Goal: Task Accomplishment & Management: Manage account settings

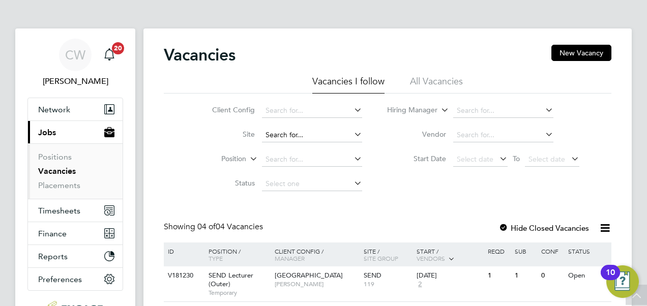
scroll to position [140, 0]
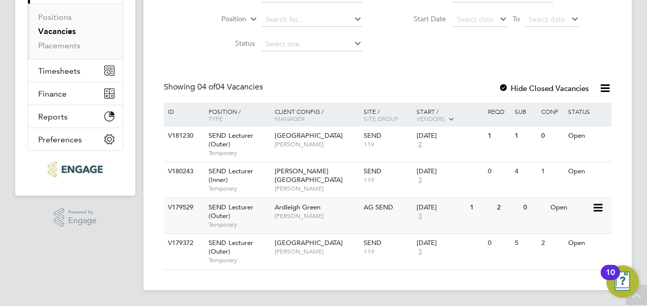
click at [341, 218] on span "[PERSON_NAME]" at bounding box center [317, 216] width 84 height 8
click at [456, 148] on div "25 Sep 2025 2" at bounding box center [440, 140] width 53 height 27
click at [329, 185] on span "[PERSON_NAME]" at bounding box center [317, 189] width 84 height 8
click at [562, 88] on label "Hide Closed Vacancies" at bounding box center [544, 88] width 91 height 10
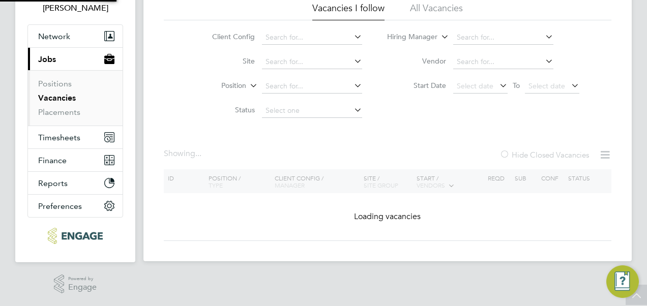
scroll to position [140, 0]
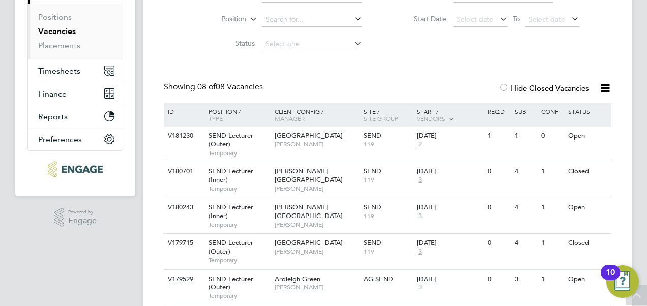
click at [641, 95] on div "CW Clair Windsor Notifications 20 Applications: Network Sites Workers Current p…" at bounding box center [323, 155] width 647 height 590
click at [593, 59] on div "Vacancies New Vacancy Vacancies I follow All Vacancies Client Config Site Posit…" at bounding box center [388, 159] width 448 height 509
drag, startPoint x: 640, startPoint y: 67, endPoint x: 640, endPoint y: 130, distance: 62.6
click at [640, 130] on div "CW Clair Windsor Notifications 20 Applications: Network Sites Workers Current p…" at bounding box center [323, 155] width 647 height 590
drag, startPoint x: 640, startPoint y: 130, endPoint x: 547, endPoint y: 52, distance: 121.0
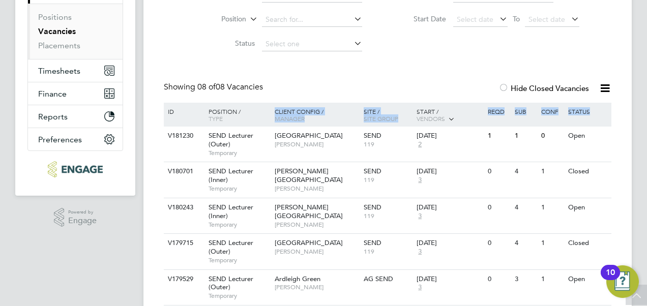
click at [547, 52] on div "Client Config Site Position Status Hiring Manager Vendor Start Date Select date…" at bounding box center [388, 5] width 448 height 103
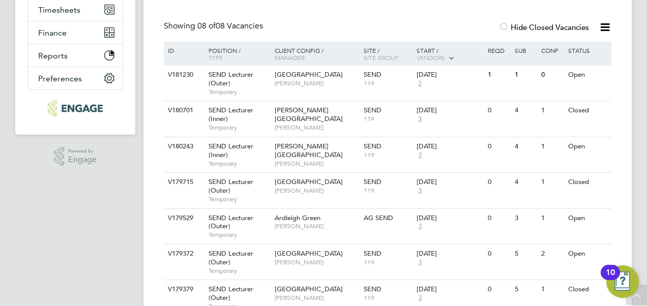
scroll to position [181, 0]
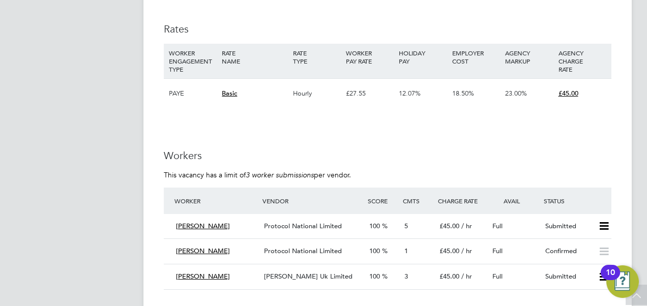
scroll to position [1731, 0]
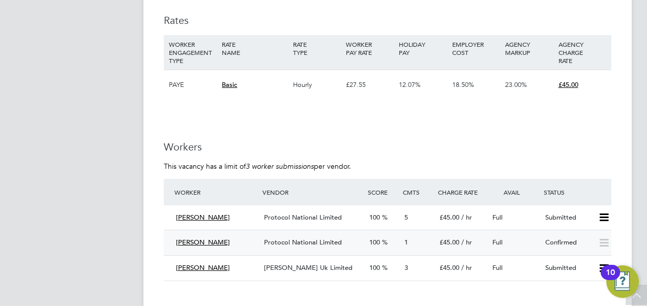
click at [570, 244] on div "Confirmed" at bounding box center [568, 243] width 53 height 17
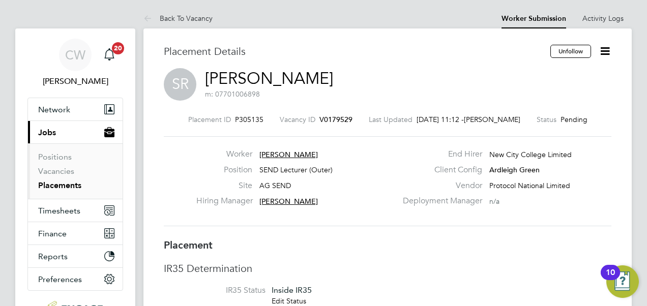
click at [608, 54] on icon at bounding box center [605, 51] width 13 height 13
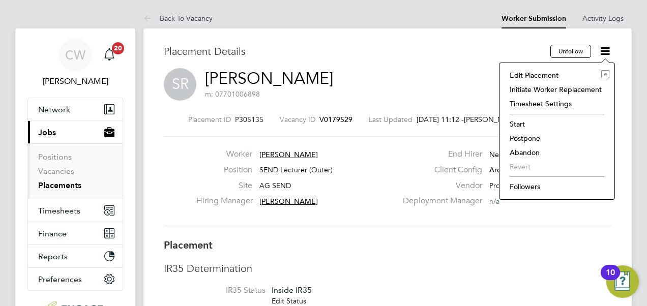
click at [526, 187] on li "Followers" at bounding box center [557, 187] width 105 height 14
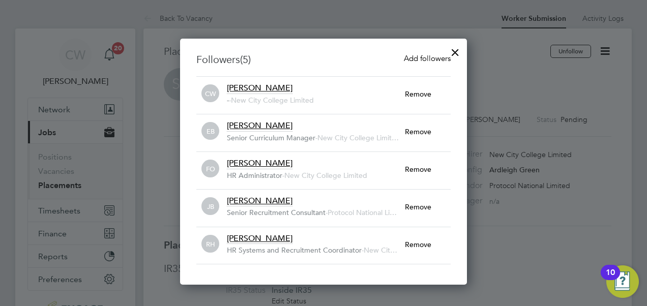
click at [502, 68] on div at bounding box center [323, 153] width 647 height 306
click at [459, 49] on div at bounding box center [455, 50] width 18 height 18
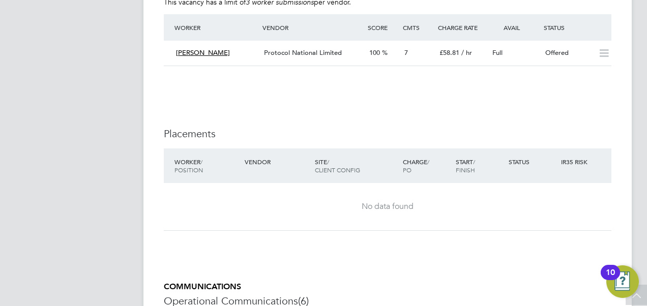
scroll to position [1699, 0]
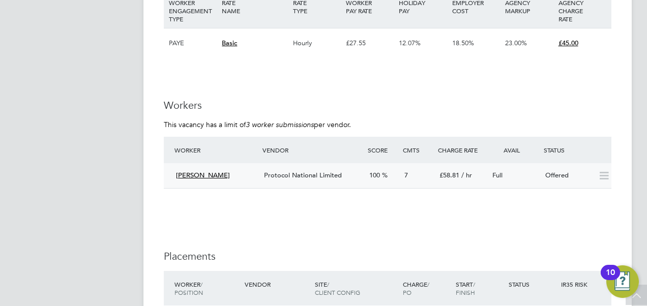
click at [299, 173] on span "Protocol National Limited" at bounding box center [303, 175] width 78 height 9
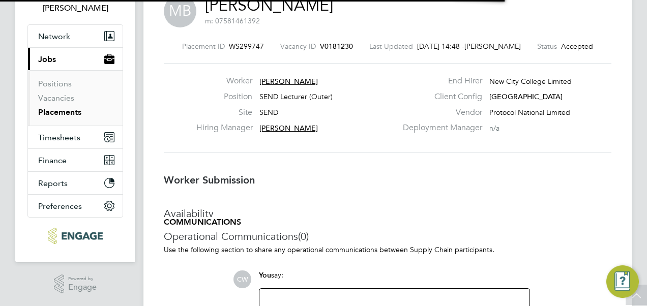
scroll to position [5, 5]
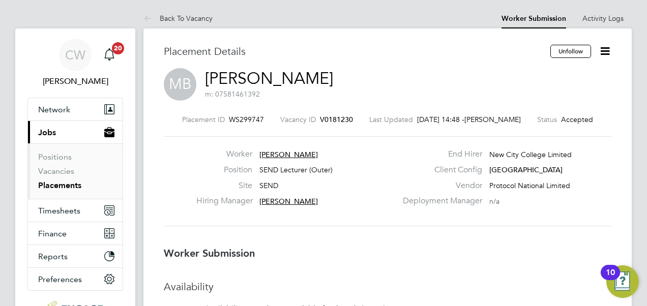
click at [603, 52] on icon at bounding box center [605, 51] width 13 height 13
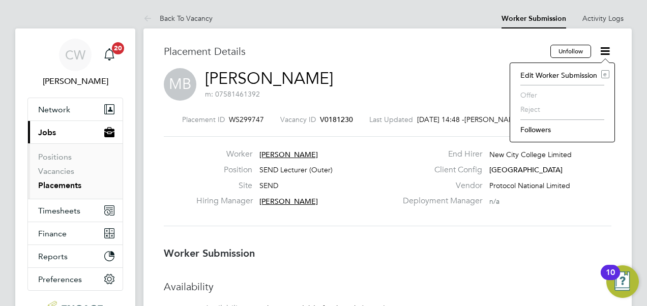
click at [539, 127] on li "Followers" at bounding box center [563, 130] width 94 height 14
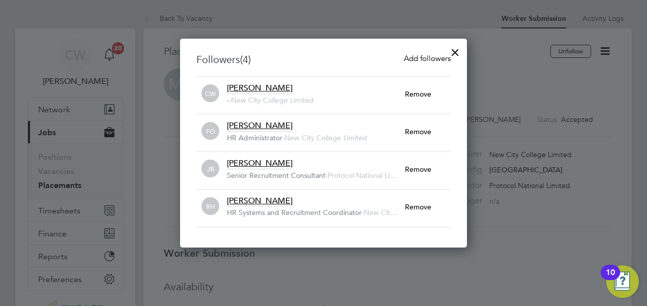
click at [428, 60] on span "Add followers" at bounding box center [427, 58] width 47 height 10
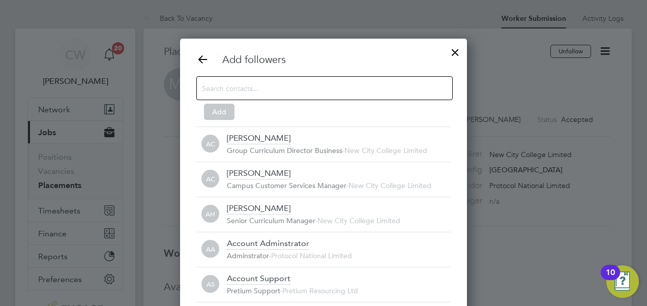
click at [387, 80] on div at bounding box center [324, 88] width 257 height 24
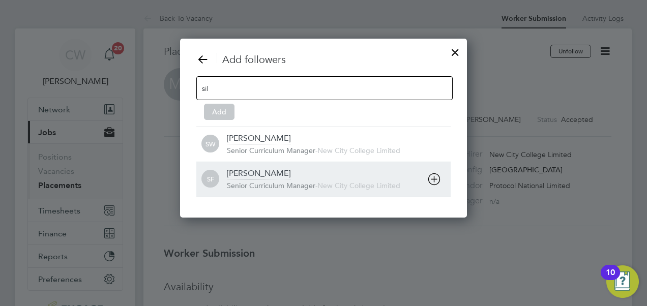
type input "sil"
click at [332, 180] on div "Silvia Faja Senior Curriculum Manager - New City College Limited" at bounding box center [339, 179] width 224 height 22
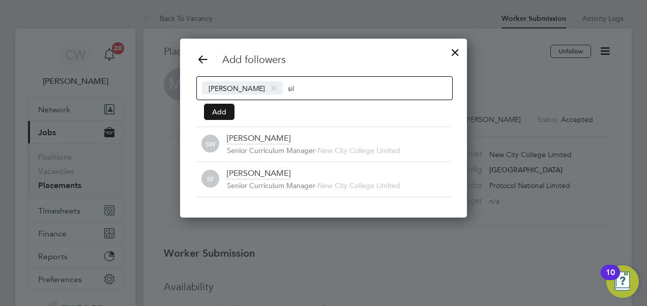
click at [223, 107] on button "Add" at bounding box center [219, 112] width 31 height 16
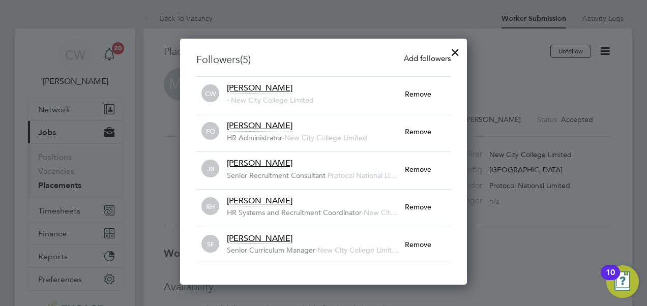
click at [459, 52] on div at bounding box center [455, 50] width 18 height 18
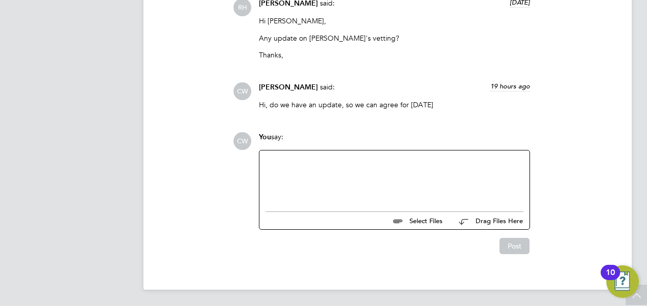
click at [407, 164] on div at bounding box center [395, 179] width 258 height 44
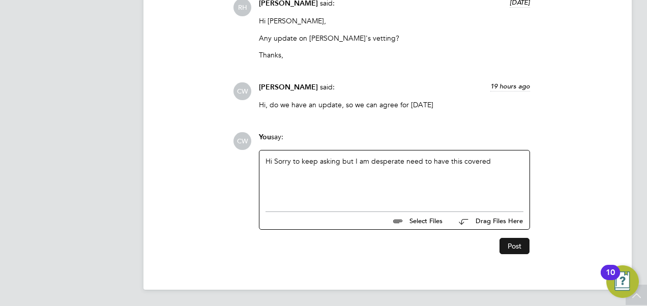
click at [520, 248] on button "Post" at bounding box center [515, 246] width 30 height 16
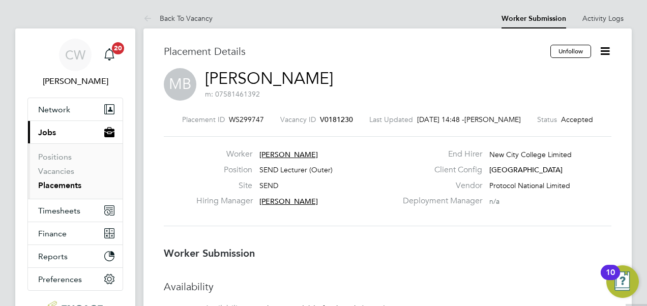
scroll to position [0, 0]
click at [604, 50] on icon at bounding box center [605, 51] width 13 height 13
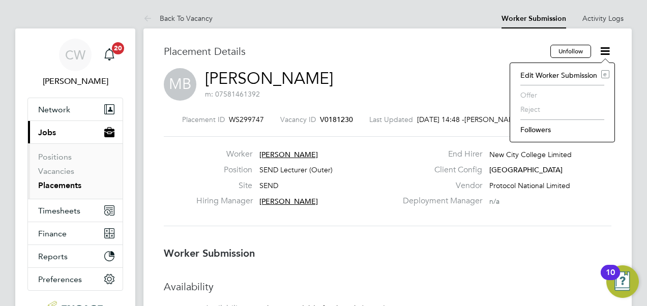
click at [542, 127] on li "Followers" at bounding box center [563, 130] width 94 height 14
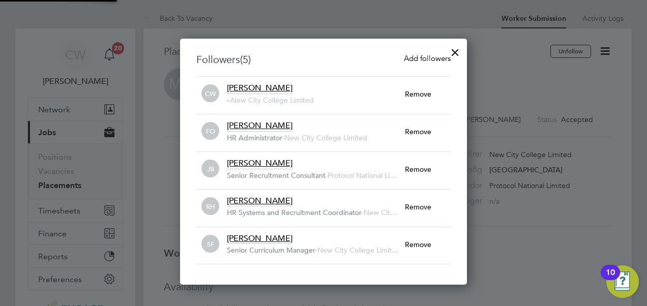
scroll to position [11, 179]
click at [457, 51] on div at bounding box center [455, 50] width 18 height 18
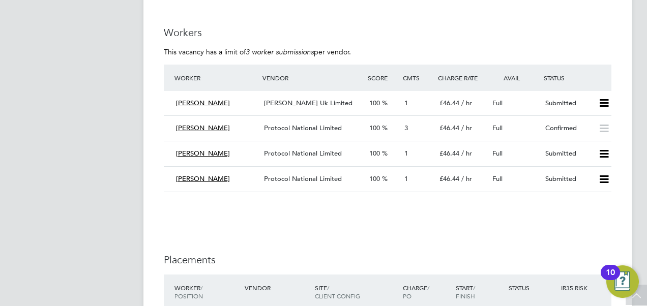
scroll to position [1625, 0]
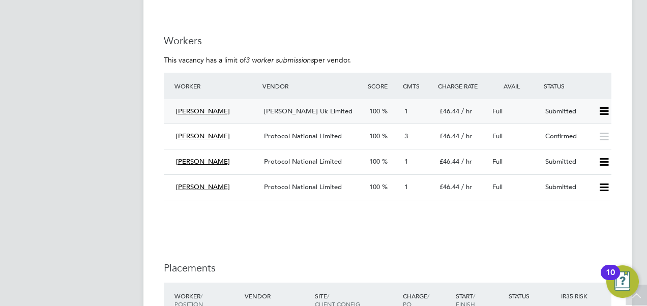
click at [599, 112] on icon at bounding box center [604, 111] width 13 height 8
click at [605, 110] on icon at bounding box center [604, 111] width 13 height 8
click at [590, 147] on li "Reject" at bounding box center [591, 148] width 36 height 14
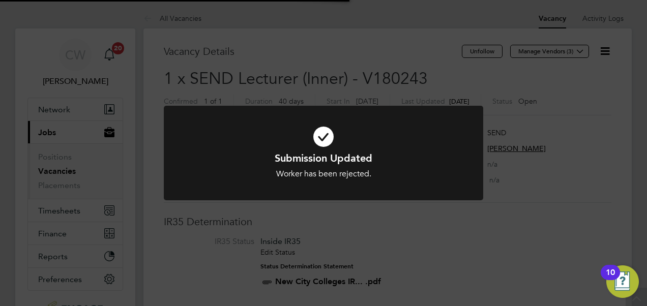
scroll to position [30, 71]
click at [462, 230] on div "Submission Updated Worker has been rejected. Cancel Okay" at bounding box center [323, 153] width 647 height 306
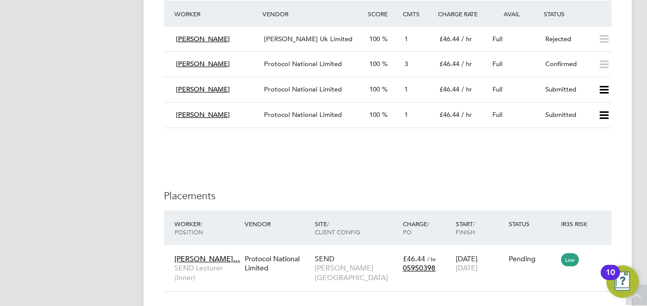
scroll to position [1710, 0]
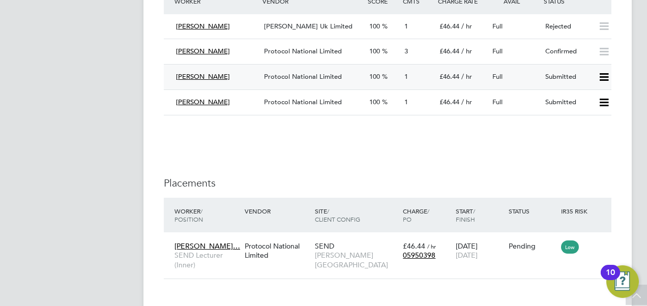
click at [605, 81] on icon at bounding box center [604, 77] width 13 height 8
click at [580, 115] on li "Reject" at bounding box center [591, 114] width 36 height 14
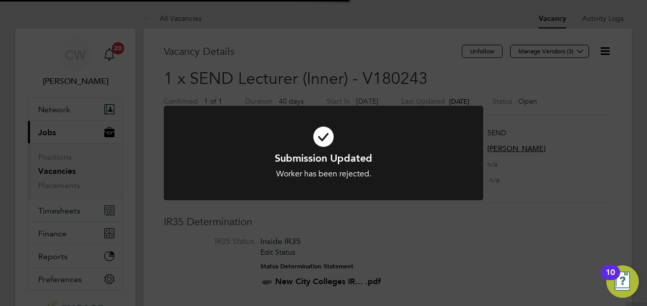
scroll to position [30, 71]
click at [579, 225] on div "Submission Updated Worker has been rejected. Cancel Okay" at bounding box center [323, 153] width 647 height 306
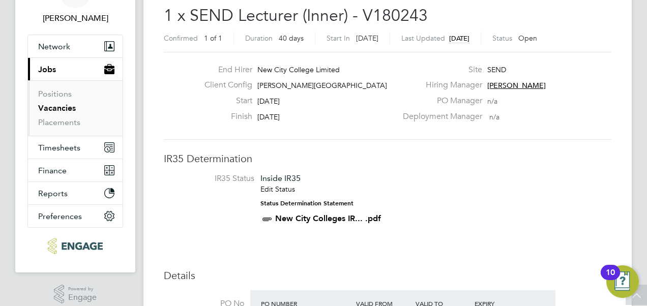
scroll to position [0, 0]
